Goal: Task Accomplishment & Management: Manage account settings

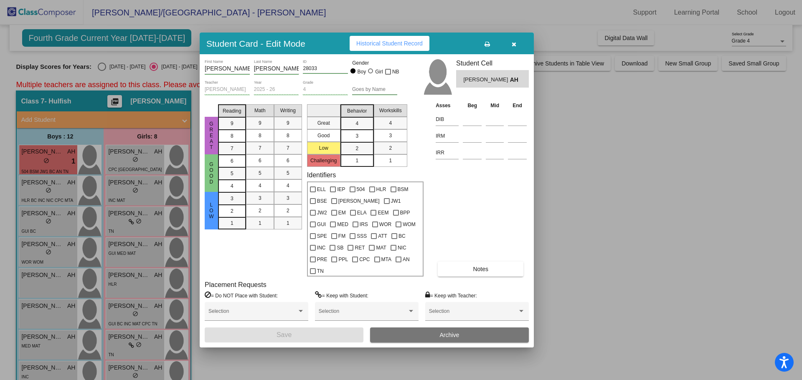
scroll to position [83, 0]
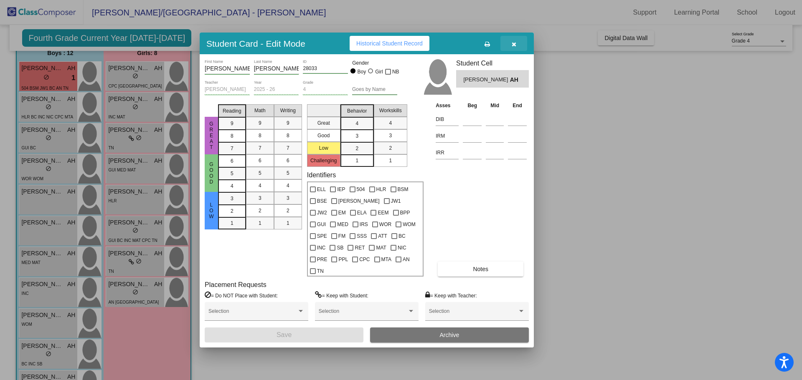
click at [517, 49] on button "button" at bounding box center [513, 43] width 27 height 15
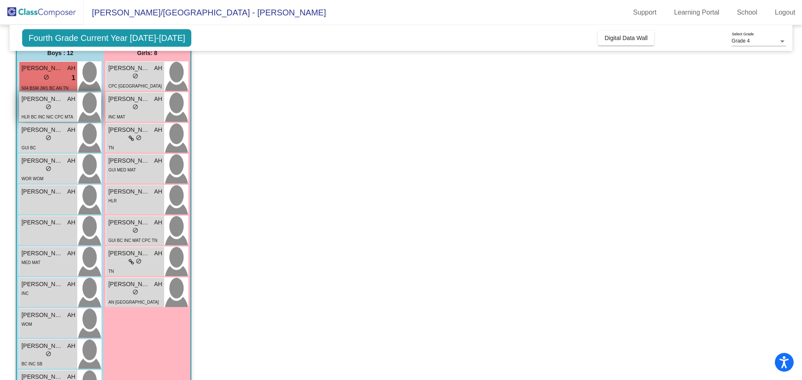
click at [60, 106] on div "lock do_not_disturb_alt" at bounding box center [48, 108] width 54 height 9
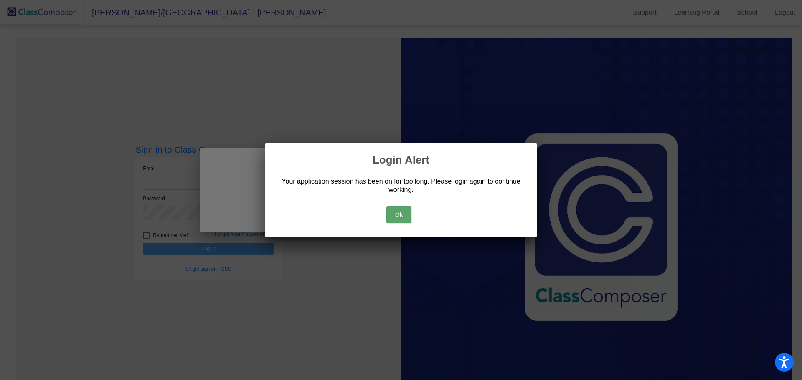
click at [411, 221] on div "Ok" at bounding box center [400, 212] width 251 height 29
click at [398, 218] on button "Ok" at bounding box center [398, 215] width 25 height 17
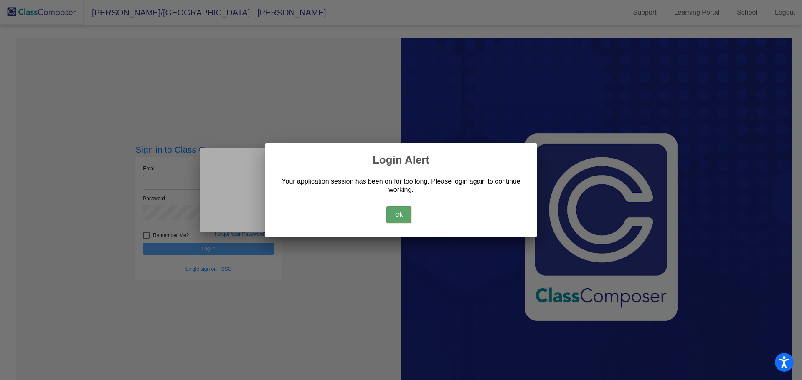
click at [398, 218] on button "Ok" at bounding box center [398, 215] width 25 height 17
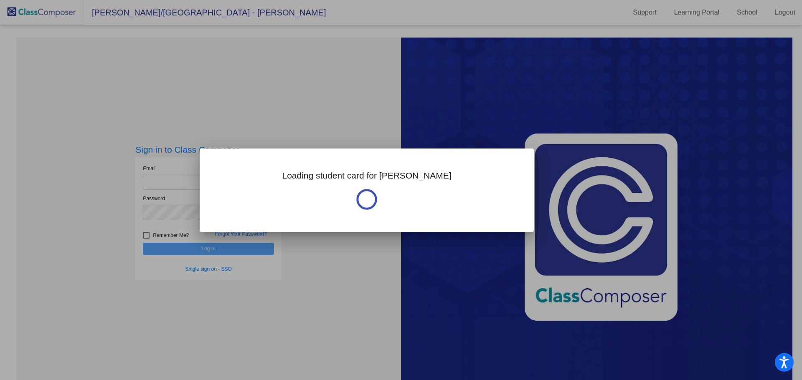
click at [154, 175] on div at bounding box center [401, 190] width 802 height 380
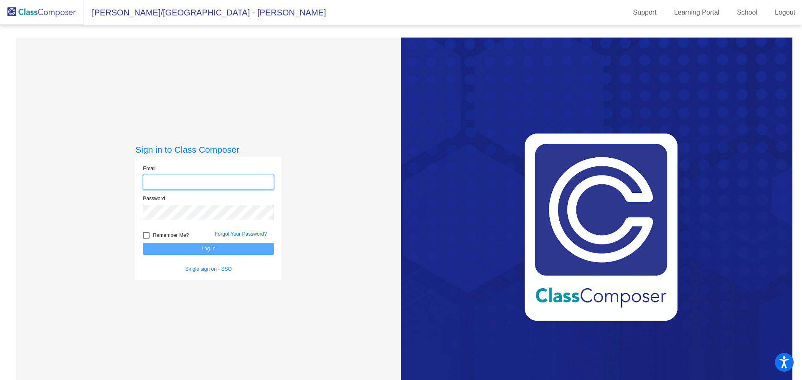
click at [166, 185] on input "email" at bounding box center [208, 182] width 131 height 15
type input "[EMAIL_ADDRESS][DOMAIN_NAME]"
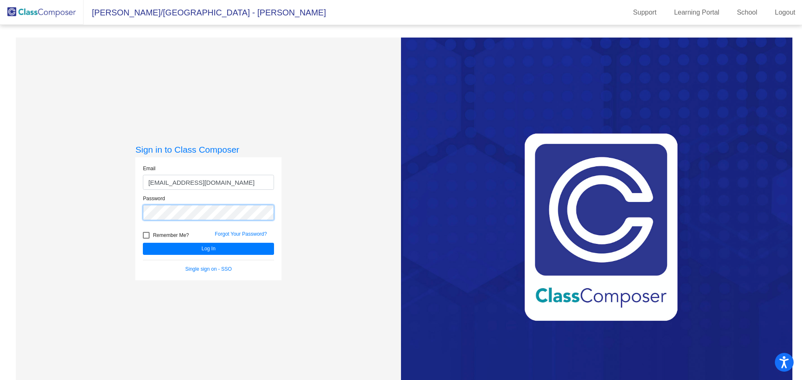
click at [143, 243] on button "Log In" at bounding box center [208, 249] width 131 height 12
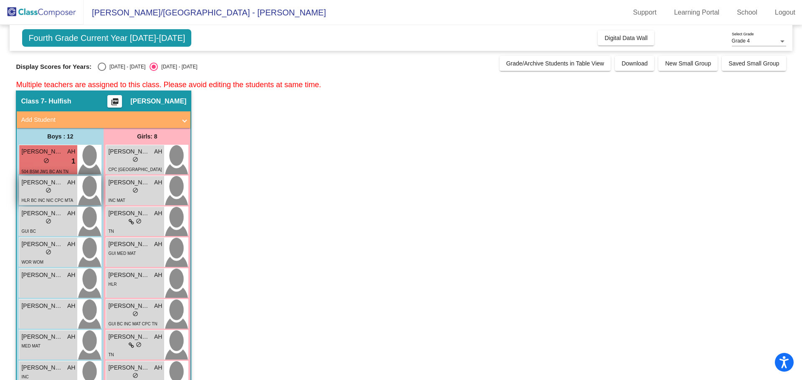
click at [36, 195] on div "lock do_not_disturb_alt" at bounding box center [48, 191] width 54 height 9
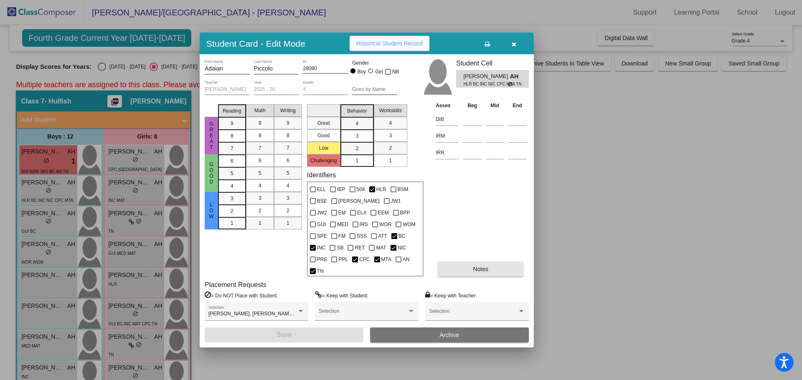
click at [477, 266] on span "Notes" at bounding box center [480, 269] width 15 height 7
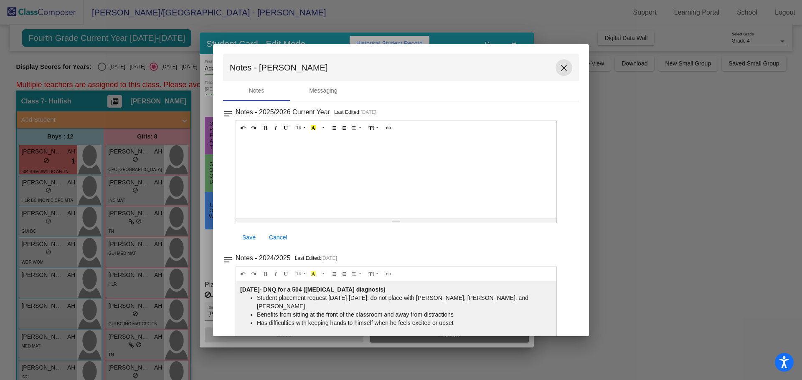
click at [561, 70] on mat-icon "close" at bounding box center [564, 68] width 10 height 10
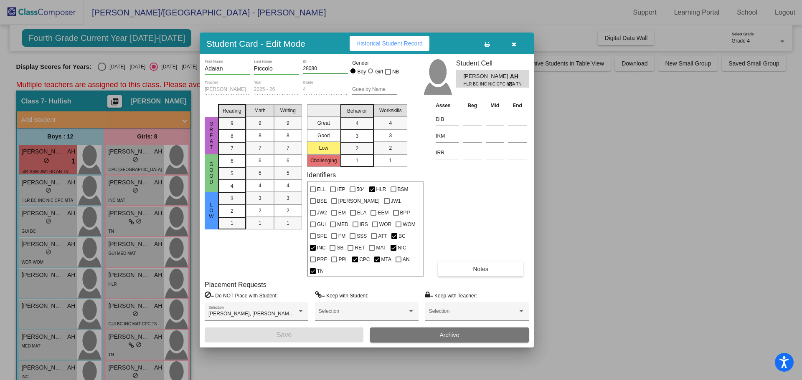
click at [512, 46] on span "button" at bounding box center [513, 43] width 5 height 7
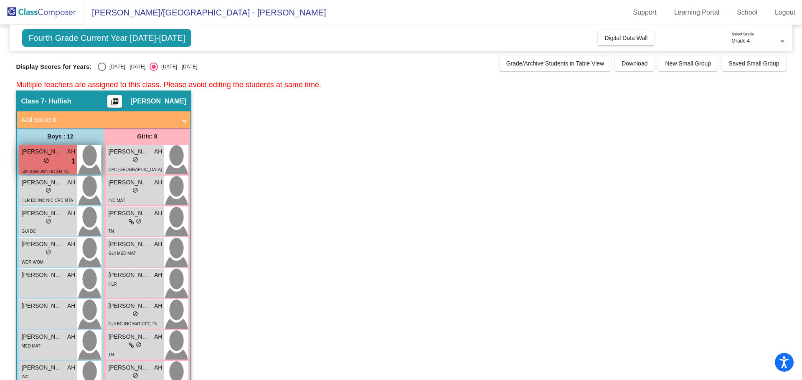
click at [53, 159] on div "lock do_not_disturb_alt 1" at bounding box center [48, 161] width 54 height 11
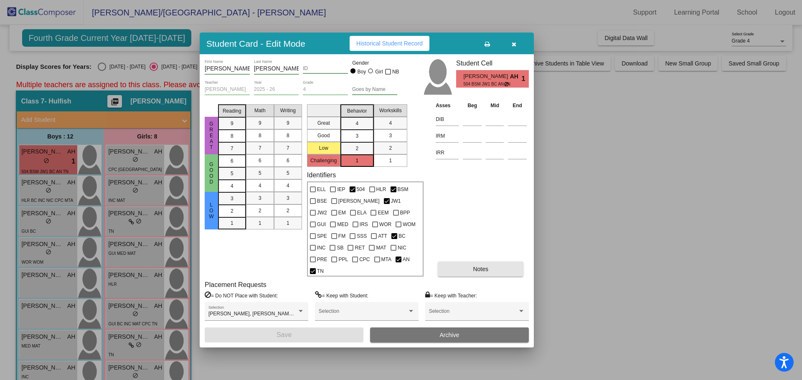
click at [499, 265] on button "Notes" at bounding box center [481, 269] width 86 height 15
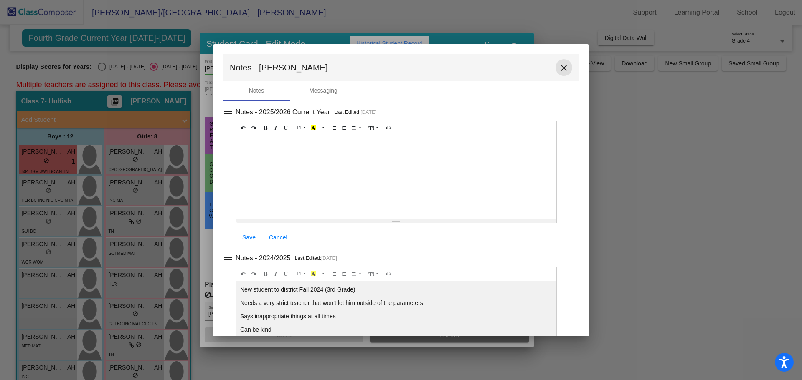
click at [561, 72] on mat-icon "close" at bounding box center [564, 68] width 10 height 10
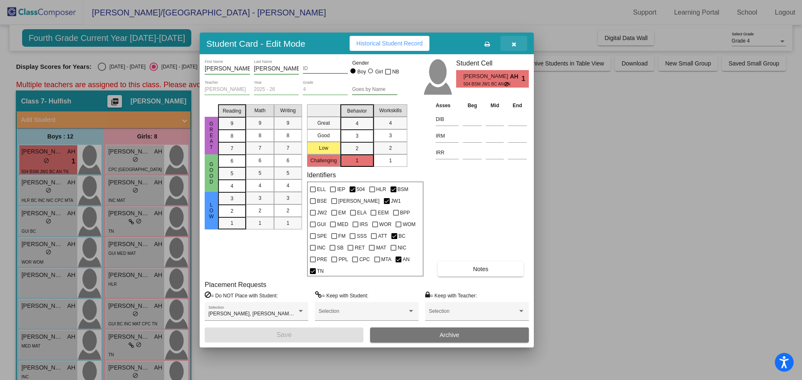
click at [511, 47] on icon "button" at bounding box center [513, 44] width 5 height 6
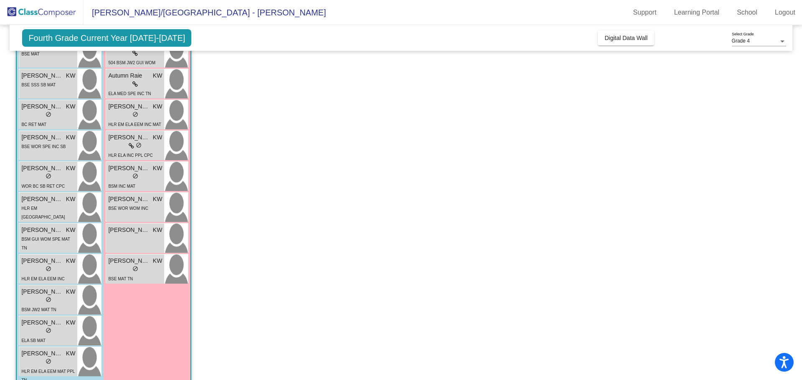
scroll to position [473, 0]
